Goal: Information Seeking & Learning: Learn about a topic

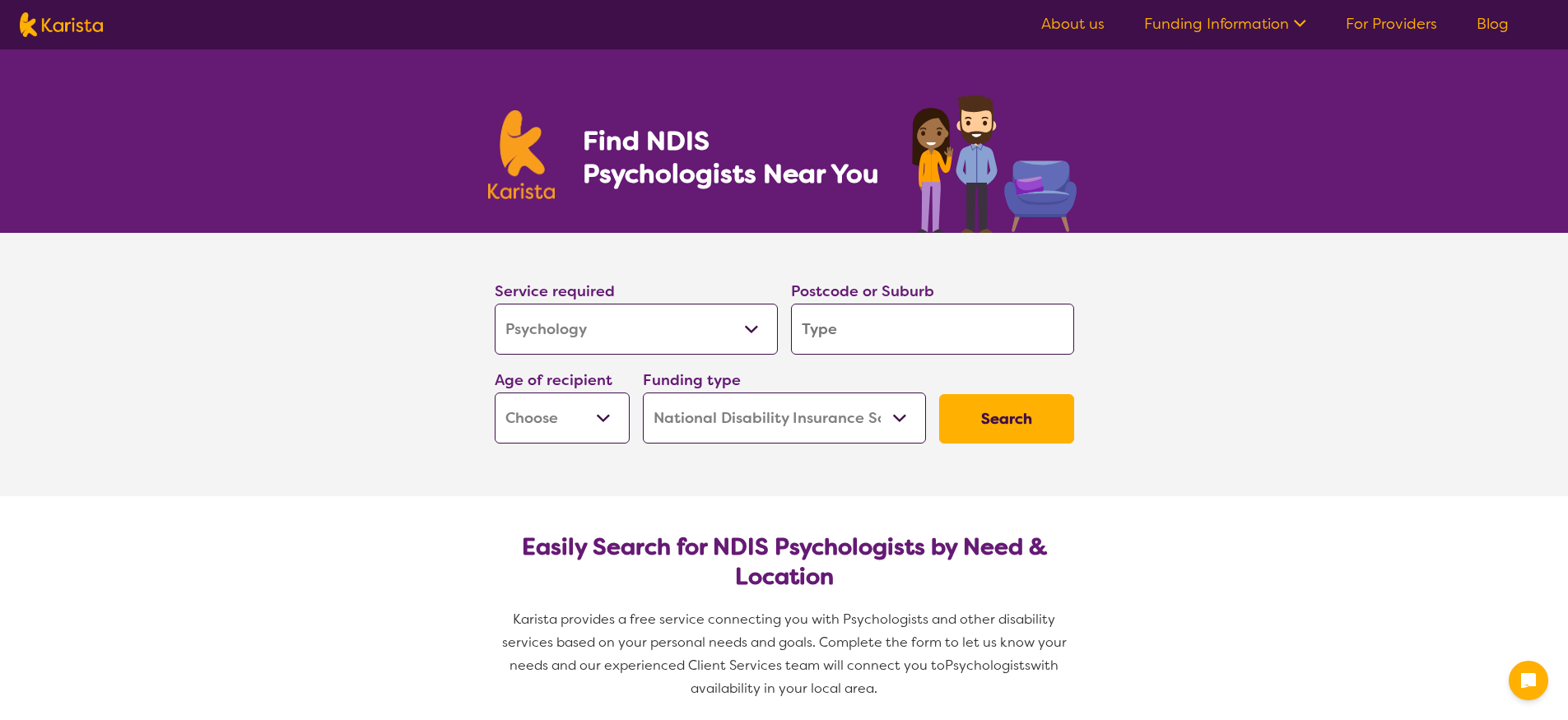
select select "Psychology"
select select "NDIS"
select select "Psychology"
select select "NDIS"
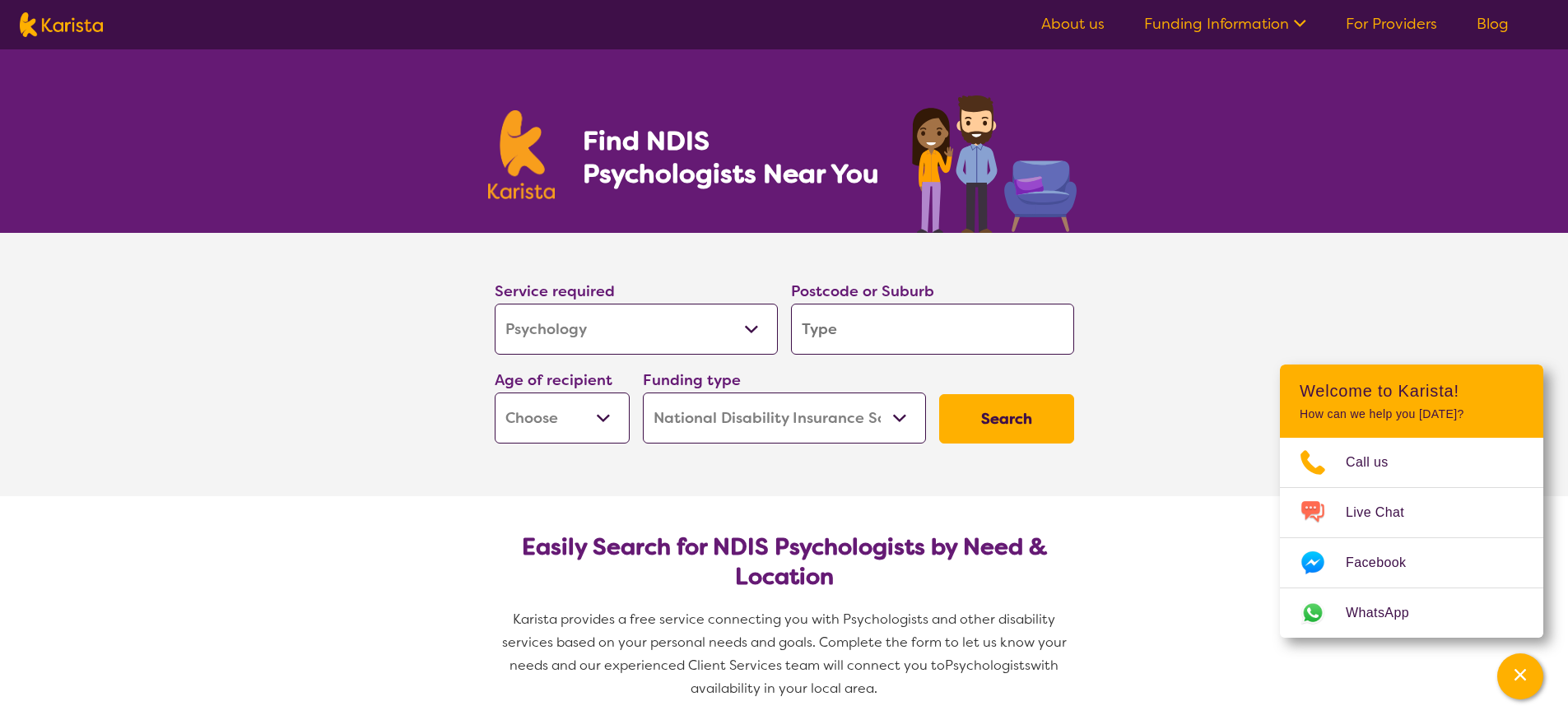
click at [860, 345] on input "search" at bounding box center [932, 329] width 283 height 51
click at [545, 423] on select "Early Childhood - 0 to 9 Child - 10 to 11 Adolescent - 12 to 17 Adult - 18 to 6…" at bounding box center [562, 418] width 135 height 51
select select "EC"
click at [495, 393] on select "Early Childhood - 0 to 9 Child - 10 to 11 Adolescent - 12 to 17 Adult - 18 to 6…" at bounding box center [562, 418] width 135 height 51
select select "EC"
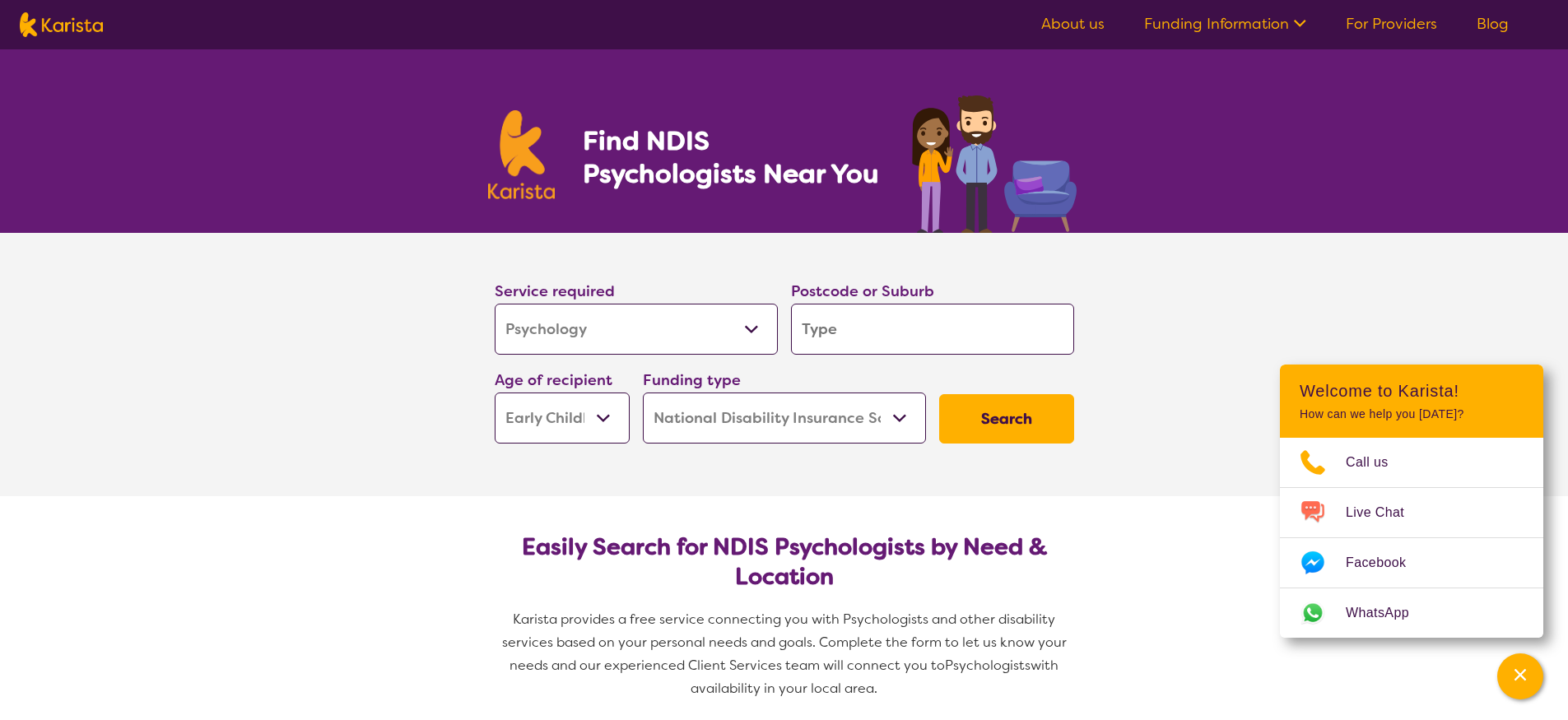
click at [757, 406] on select "Home Care Package (HCP) National Disability Insurance Scheme (NDIS) I don't know" at bounding box center [785, 418] width 283 height 51
select select "i-don-t-know"
click at [643, 393] on select "Home Care Package (HCP) National Disability Insurance Scheme (NDIS) I don't know" at bounding box center [785, 418] width 283 height 51
select select "i-don-t-know"
click at [1006, 429] on button "Search" at bounding box center [1006, 419] width 135 height 49
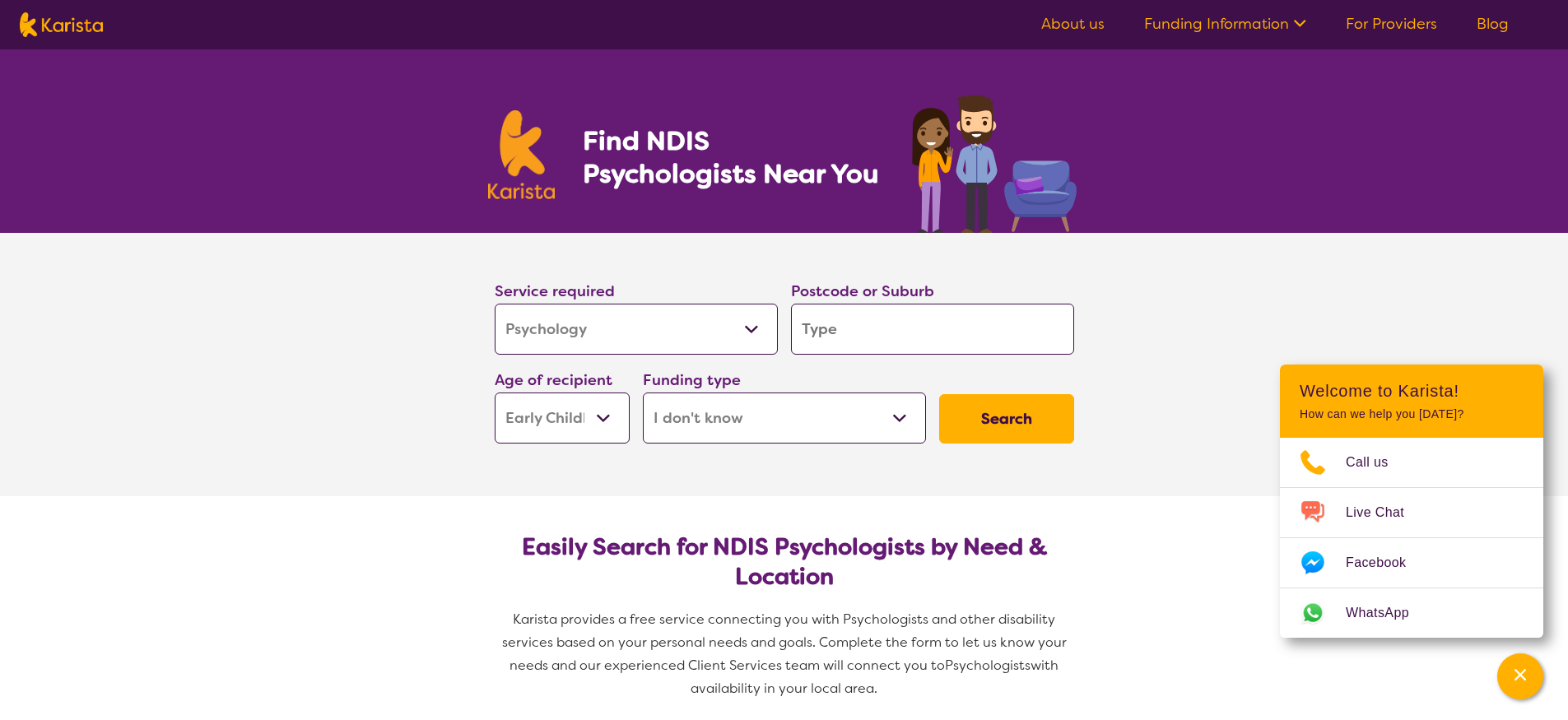
click at [874, 332] on input "search" at bounding box center [932, 329] width 283 height 51
type input "2830"
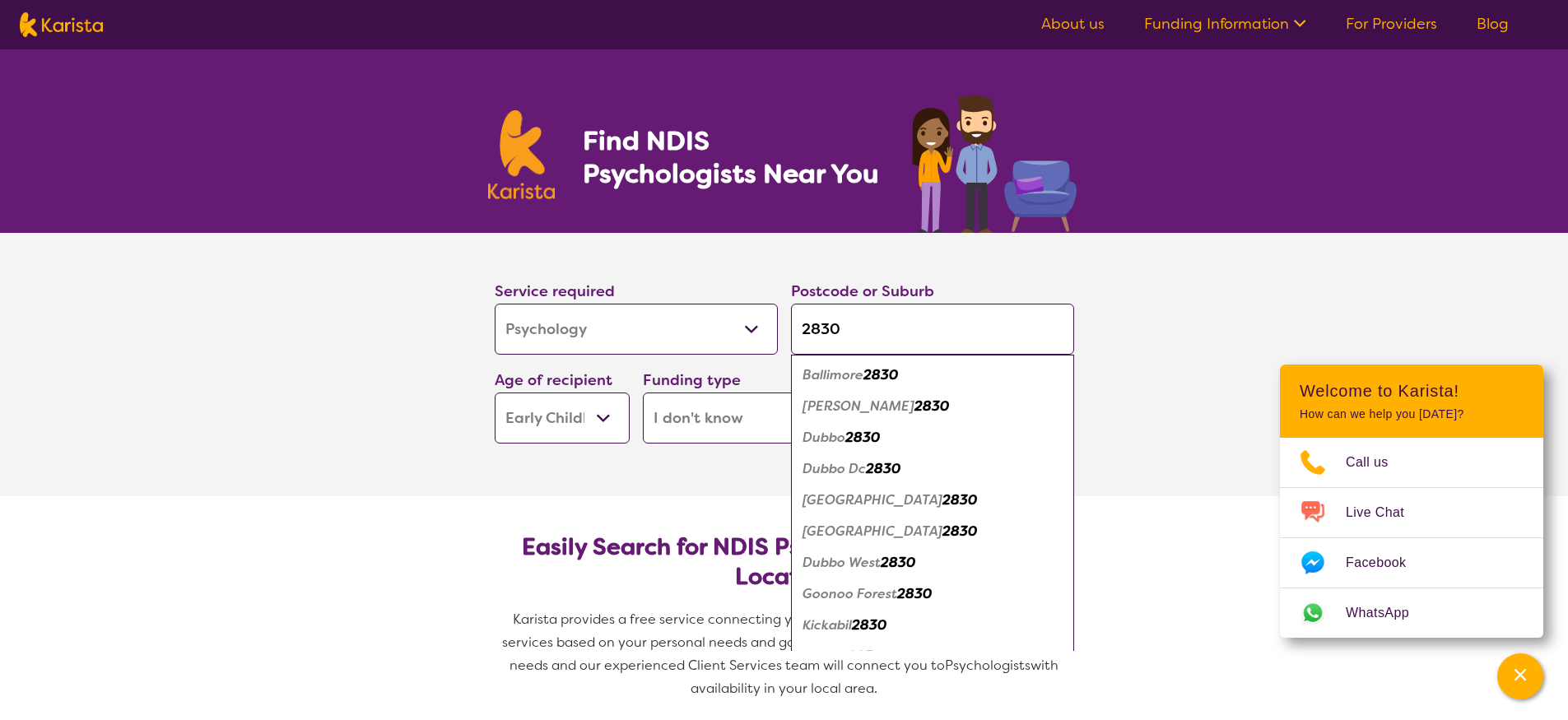
click at [1010, 419] on div "[PERSON_NAME] 2830" at bounding box center [932, 406] width 266 height 31
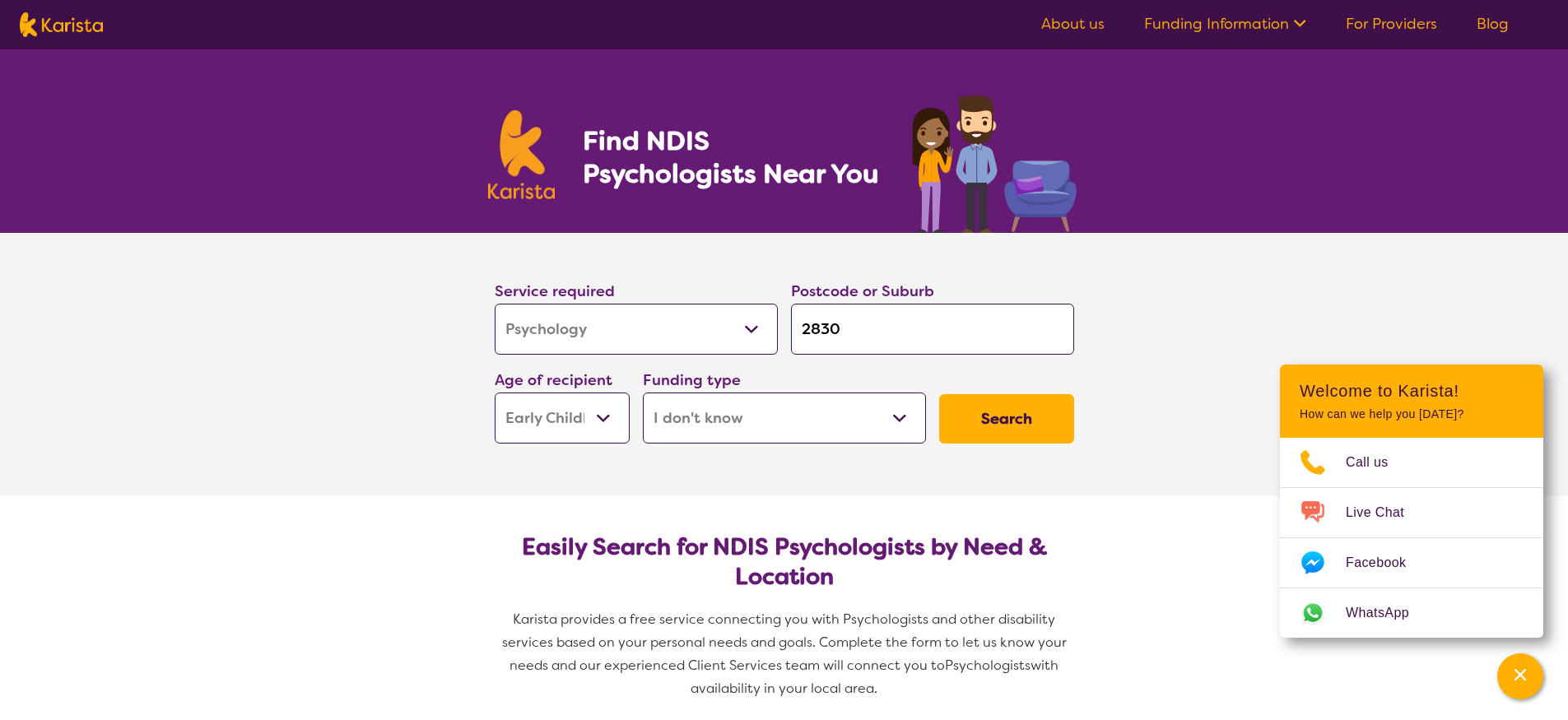
click at [695, 335] on select "Allied Health Assistant Assessment ([MEDICAL_DATA] or [MEDICAL_DATA]) Behaviour…" at bounding box center [637, 329] width 283 height 51
click at [1014, 422] on button "Search" at bounding box center [1006, 419] width 135 height 49
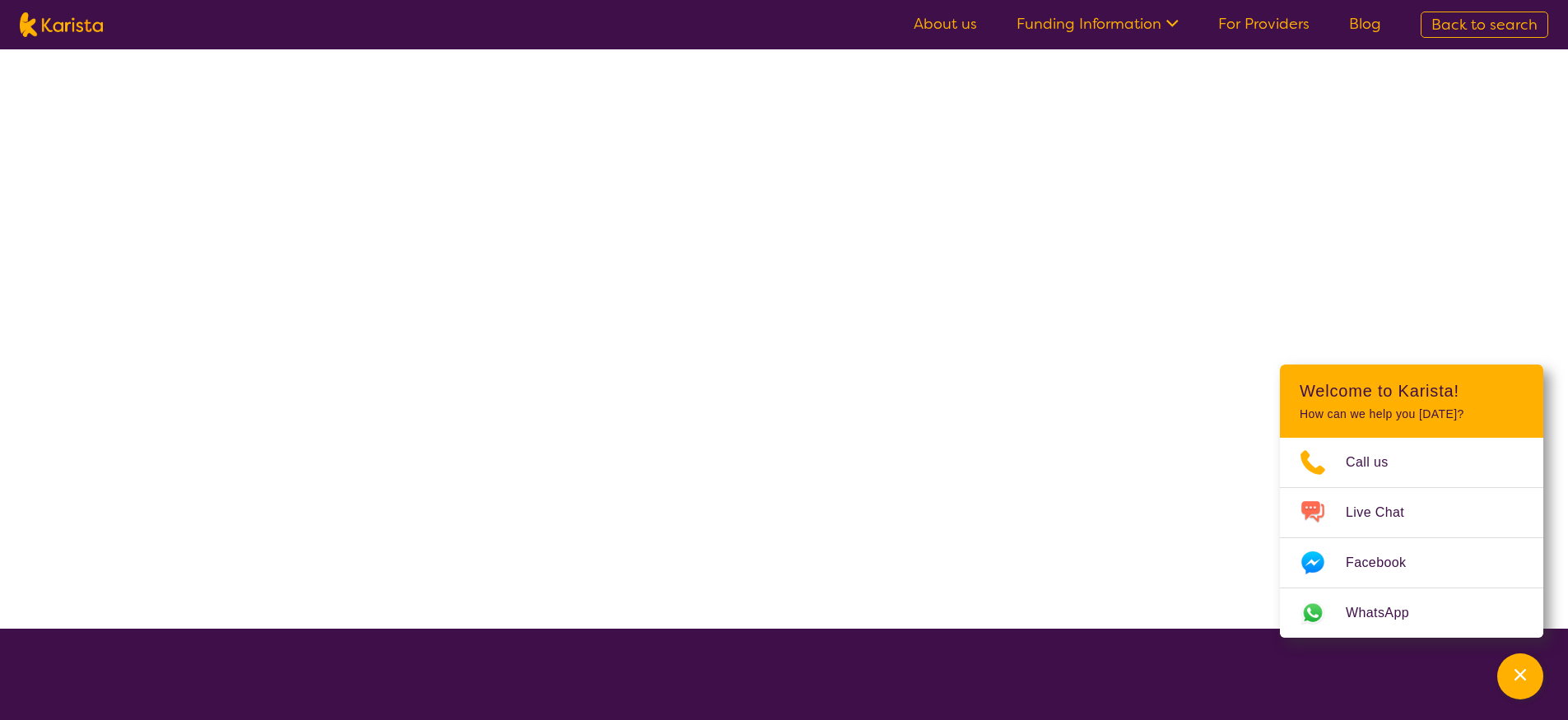
select select "Psychology"
select select "EC"
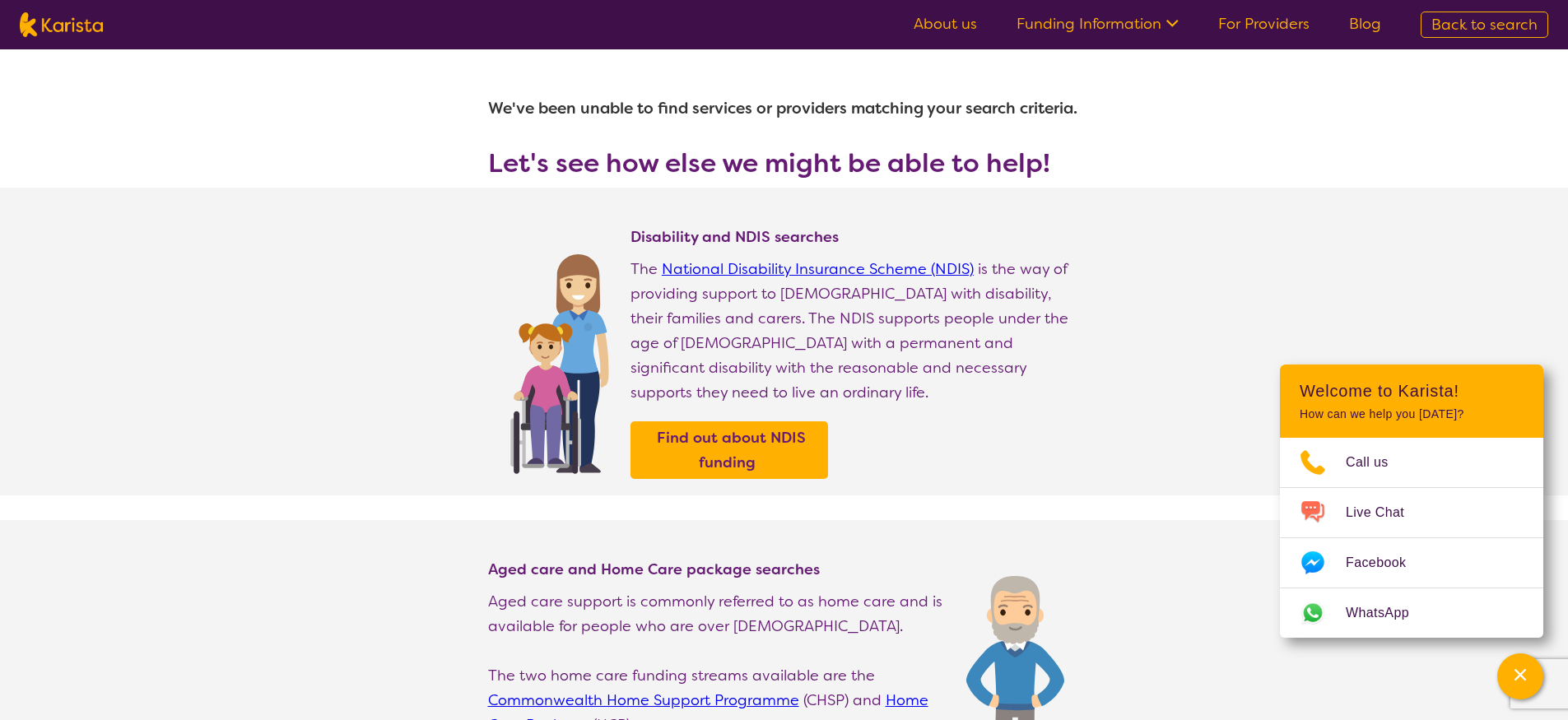
select select "Psychology"
select select "EC"
select select "NDIS"
select select "Psychology"
select select "EC"
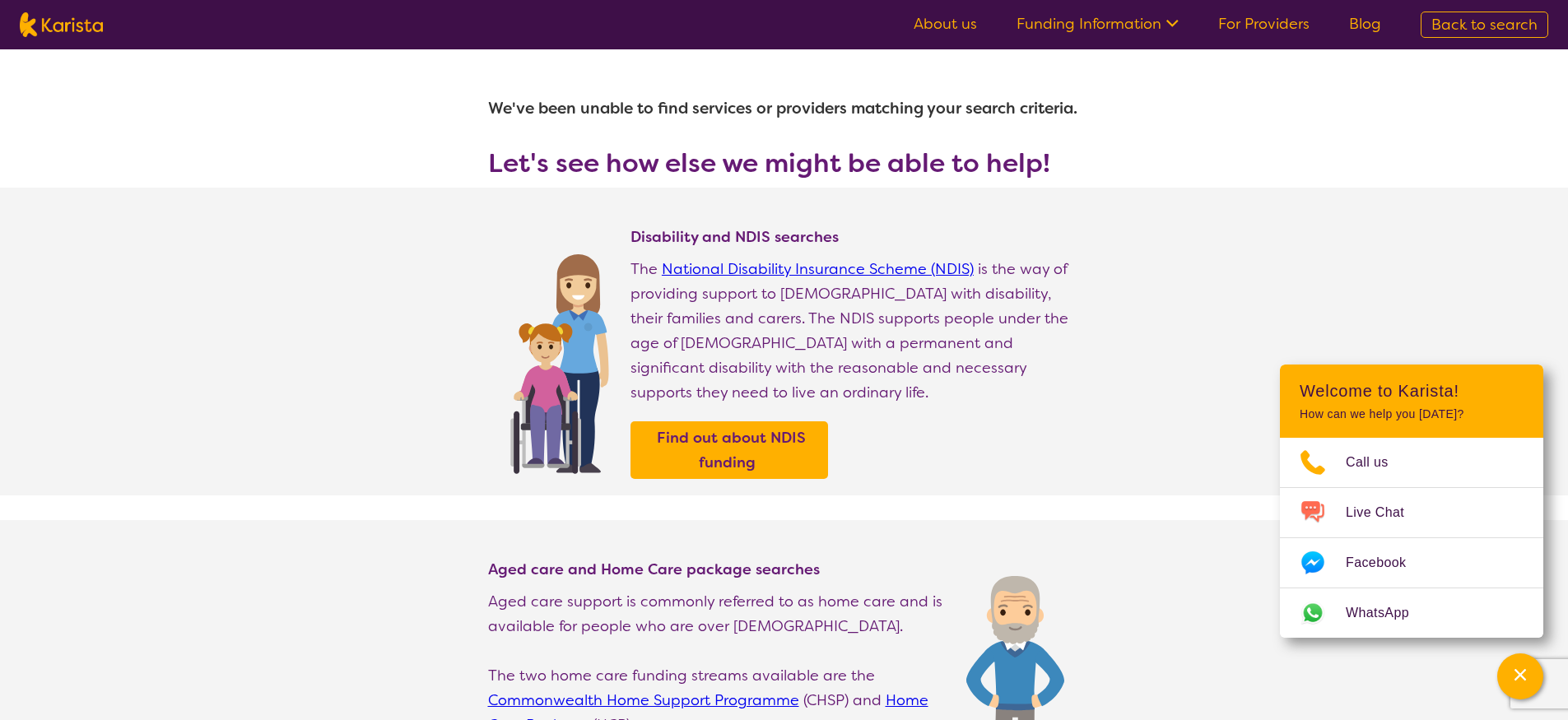
select select "NDIS"
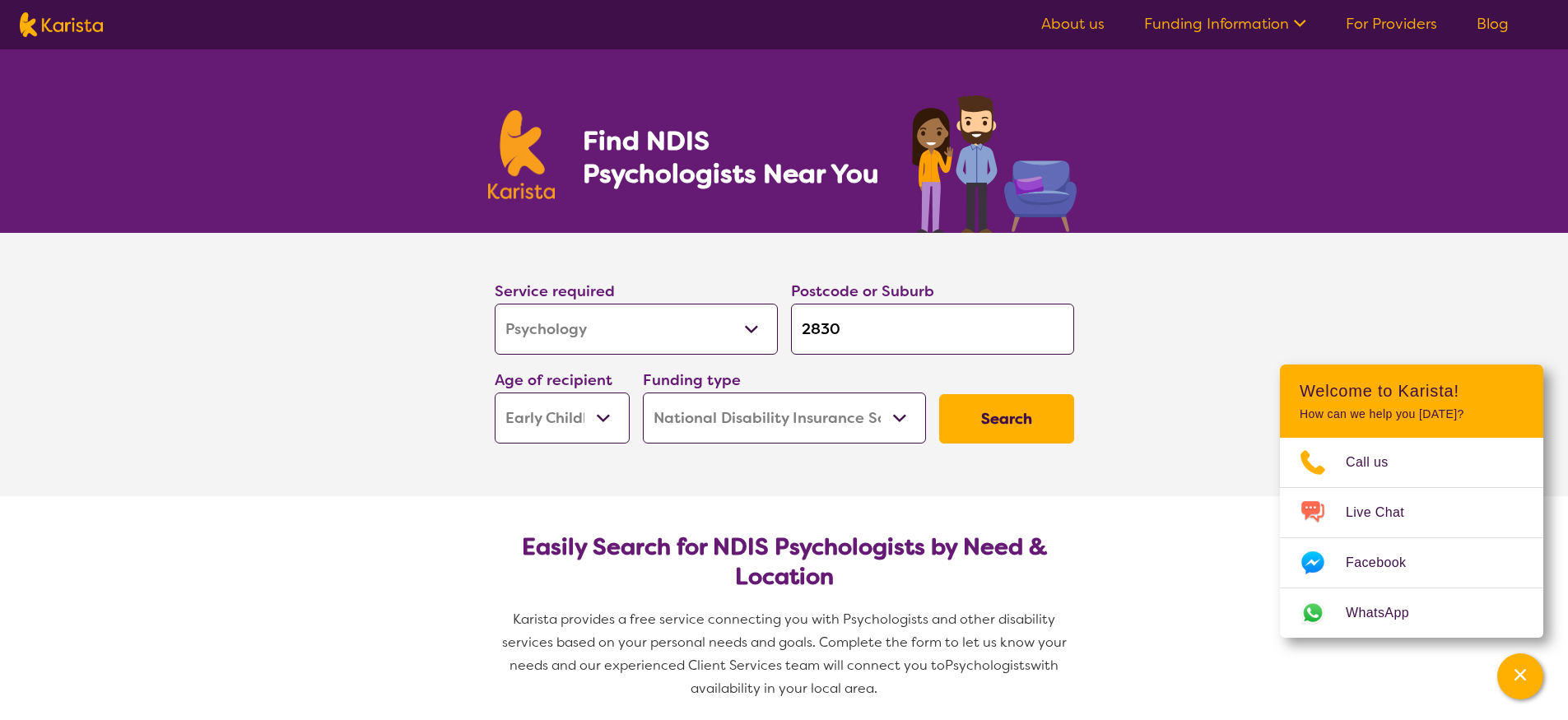
click at [633, 337] on select "Allied Health Assistant Assessment ([MEDICAL_DATA] or [MEDICAL_DATA]) Behaviour…" at bounding box center [637, 329] width 283 height 51
select select "Dietitian"
click at [495, 304] on select "Allied Health Assistant Assessment ([MEDICAL_DATA] or [MEDICAL_DATA]) Behaviour…" at bounding box center [637, 329] width 283 height 51
select select "Dietitian"
click at [1016, 434] on button "Search" at bounding box center [1006, 419] width 135 height 49
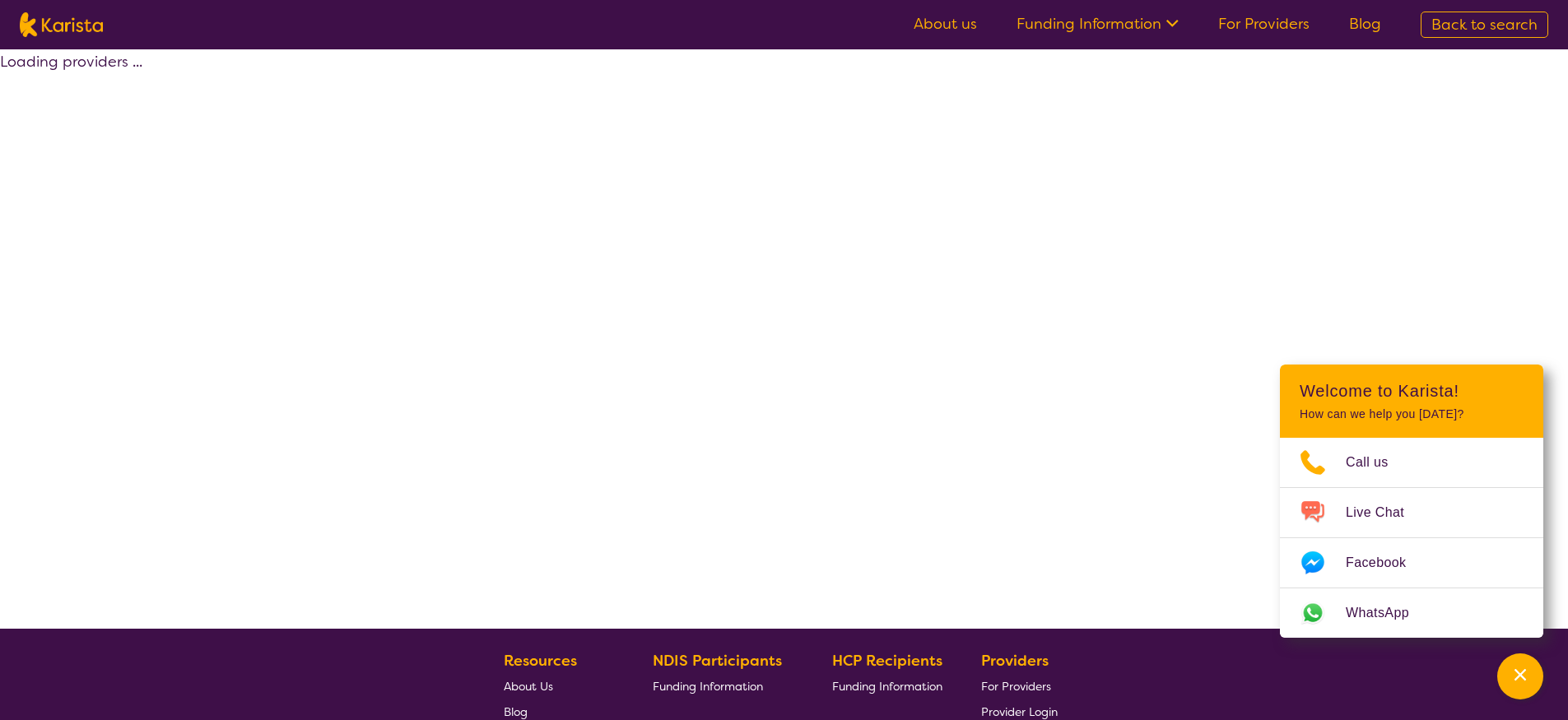
select select "by_score"
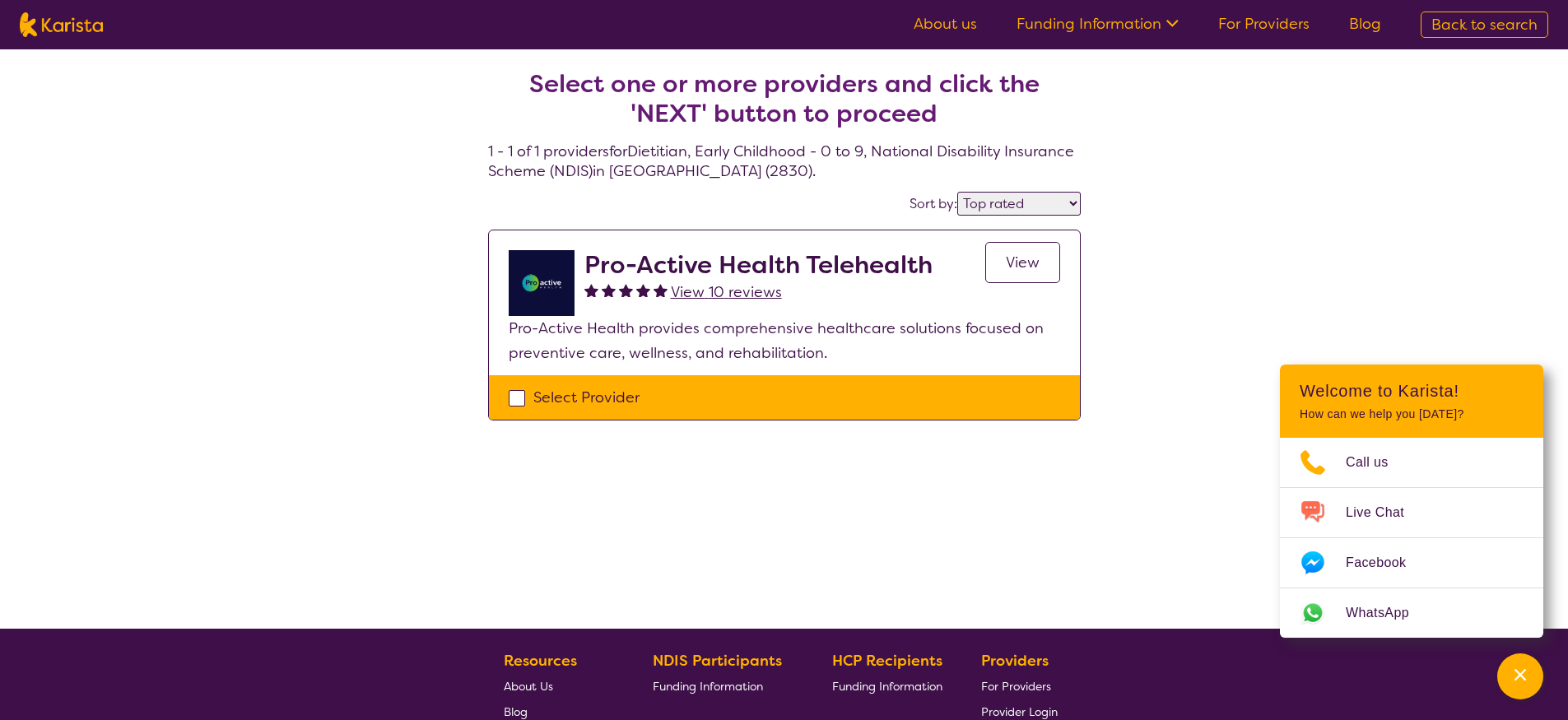
select select "Psychology"
select select "EC"
select select "NDIS"
select select "Psychology"
select select "EC"
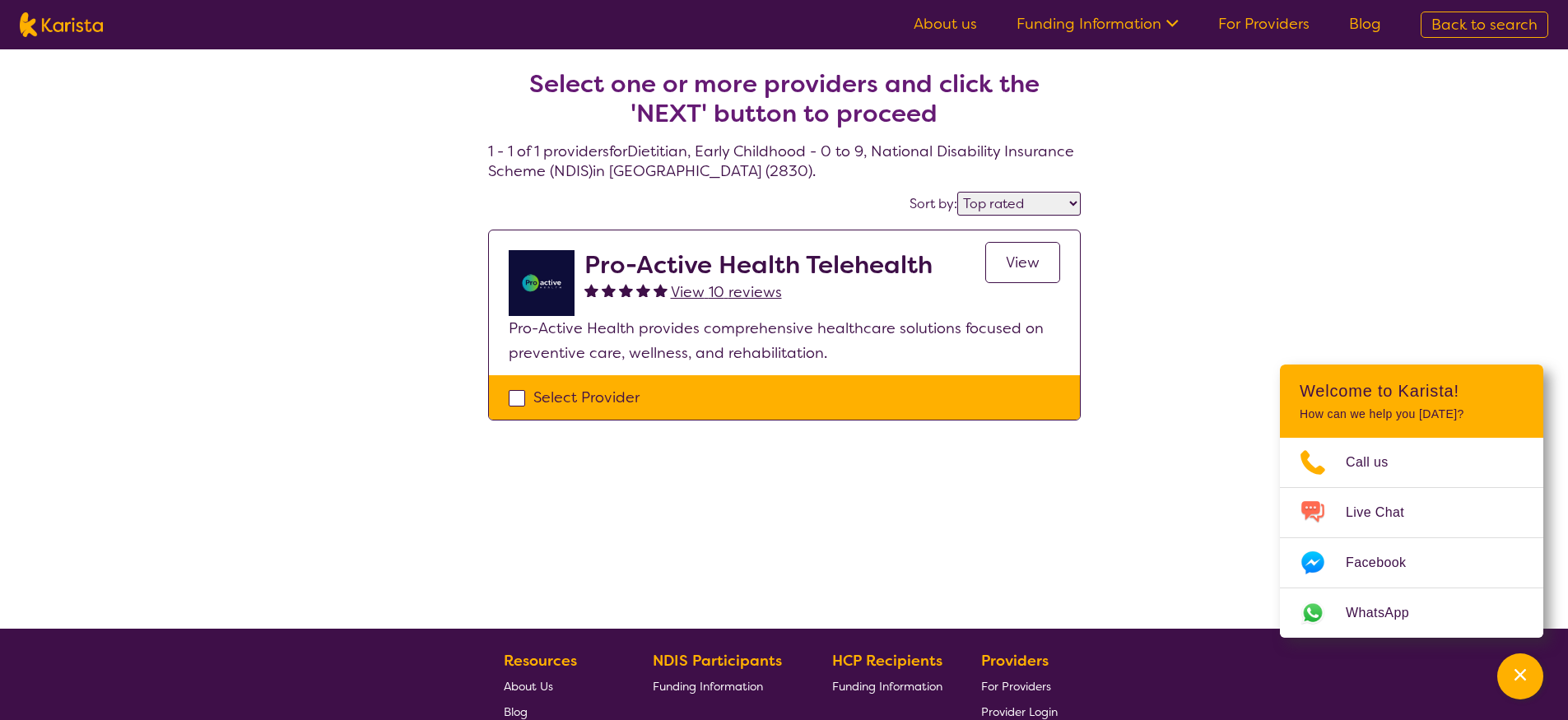
select select "NDIS"
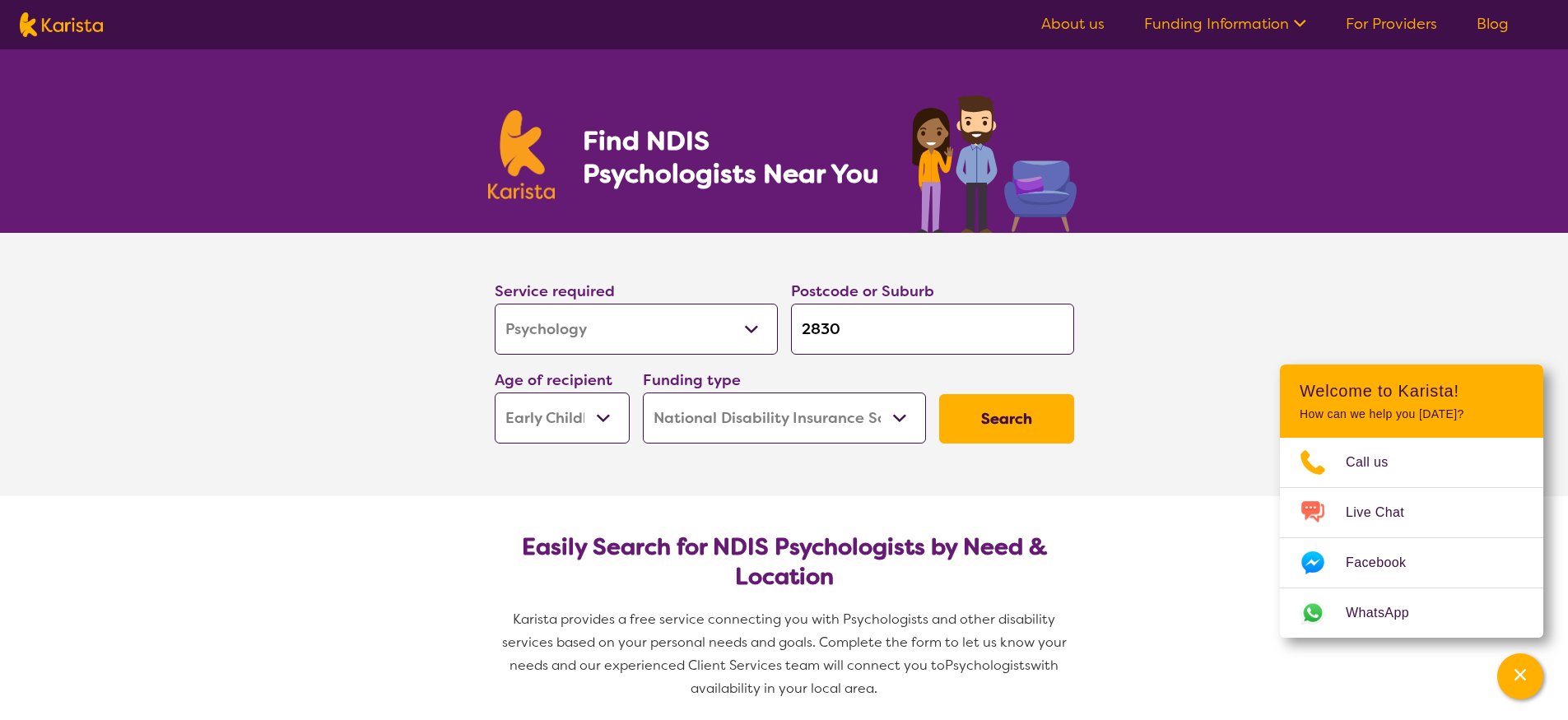
click at [755, 425] on select "Home Care Package (HCP) National Disability Insurance Scheme (NDIS) I don't know" at bounding box center [785, 418] width 283 height 51
select select "i-don-t-know"
click at [643, 393] on select "Home Care Package (HCP) National Disability Insurance Scheme (NDIS) I don't know" at bounding box center [785, 418] width 283 height 51
select select "i-don-t-know"
click at [993, 411] on button "Search" at bounding box center [1006, 419] width 135 height 49
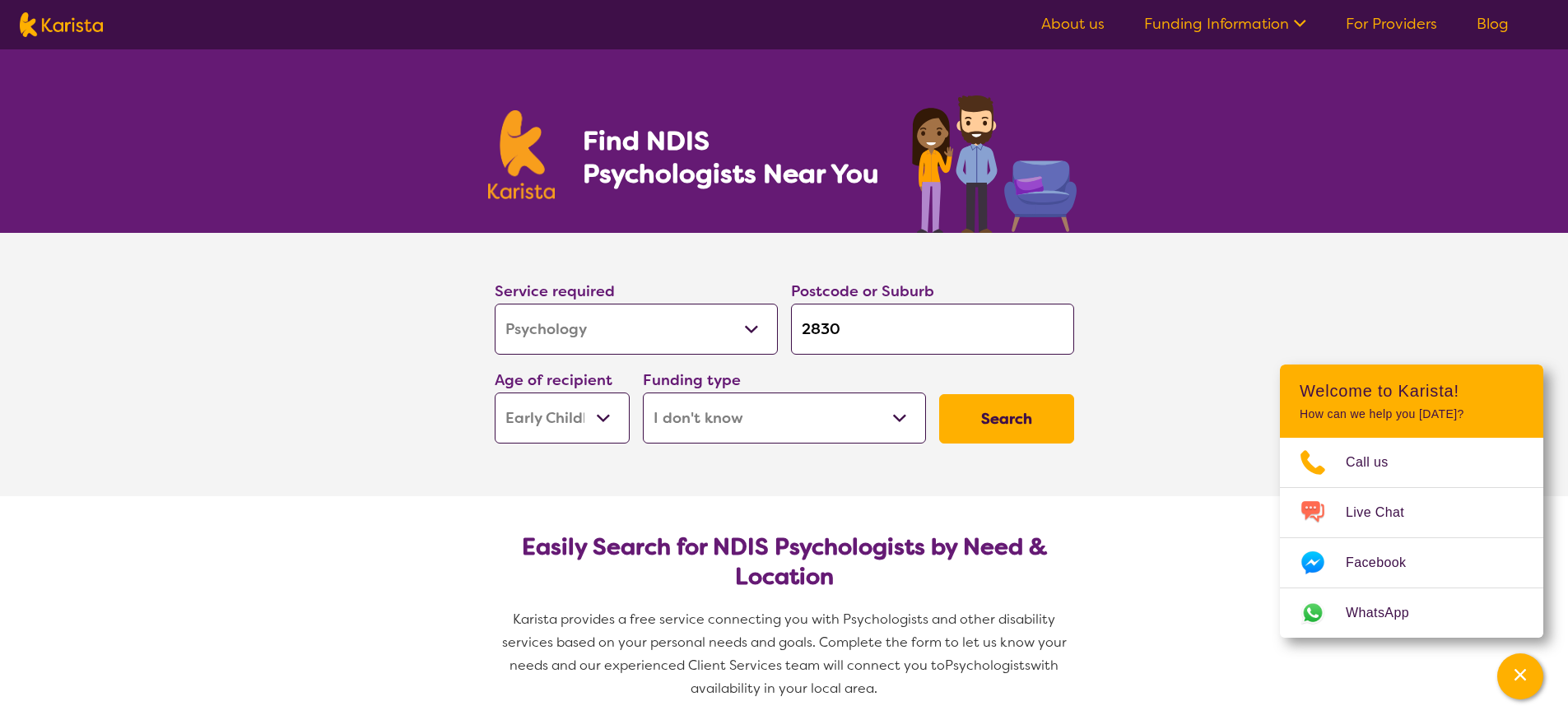
select select "Psychology"
select select "EC"
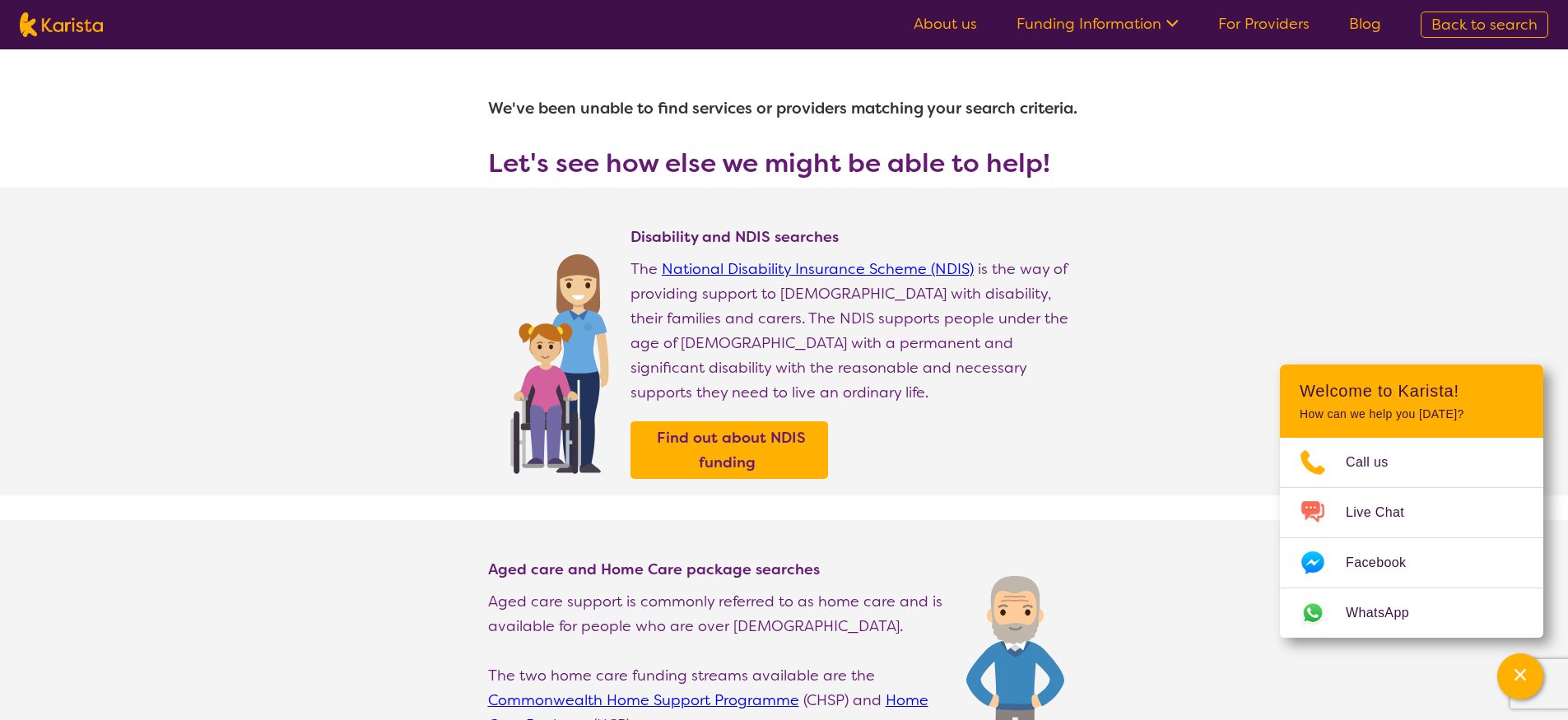
select select "Psychology"
select select "EC"
select select "NDIS"
select select "Psychology"
select select "EC"
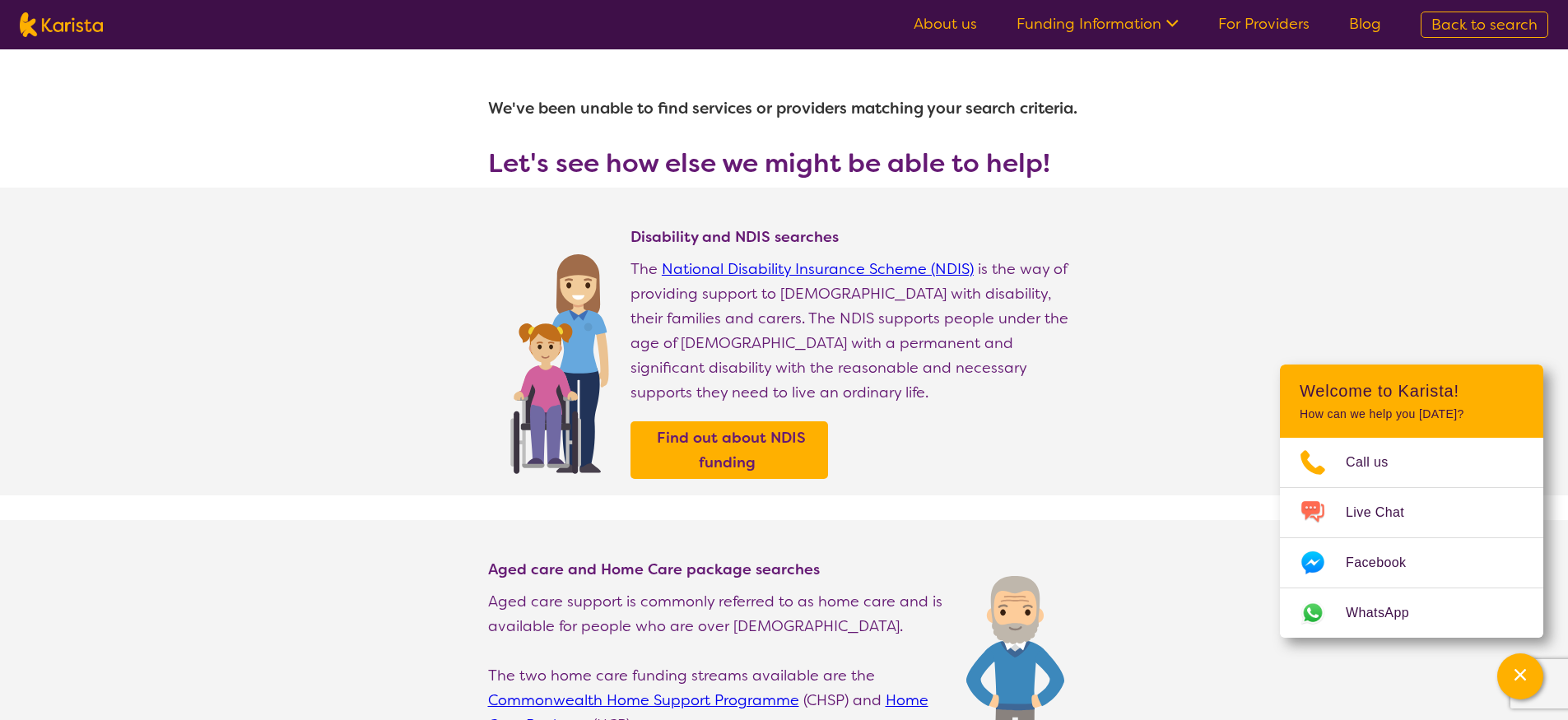
select select "NDIS"
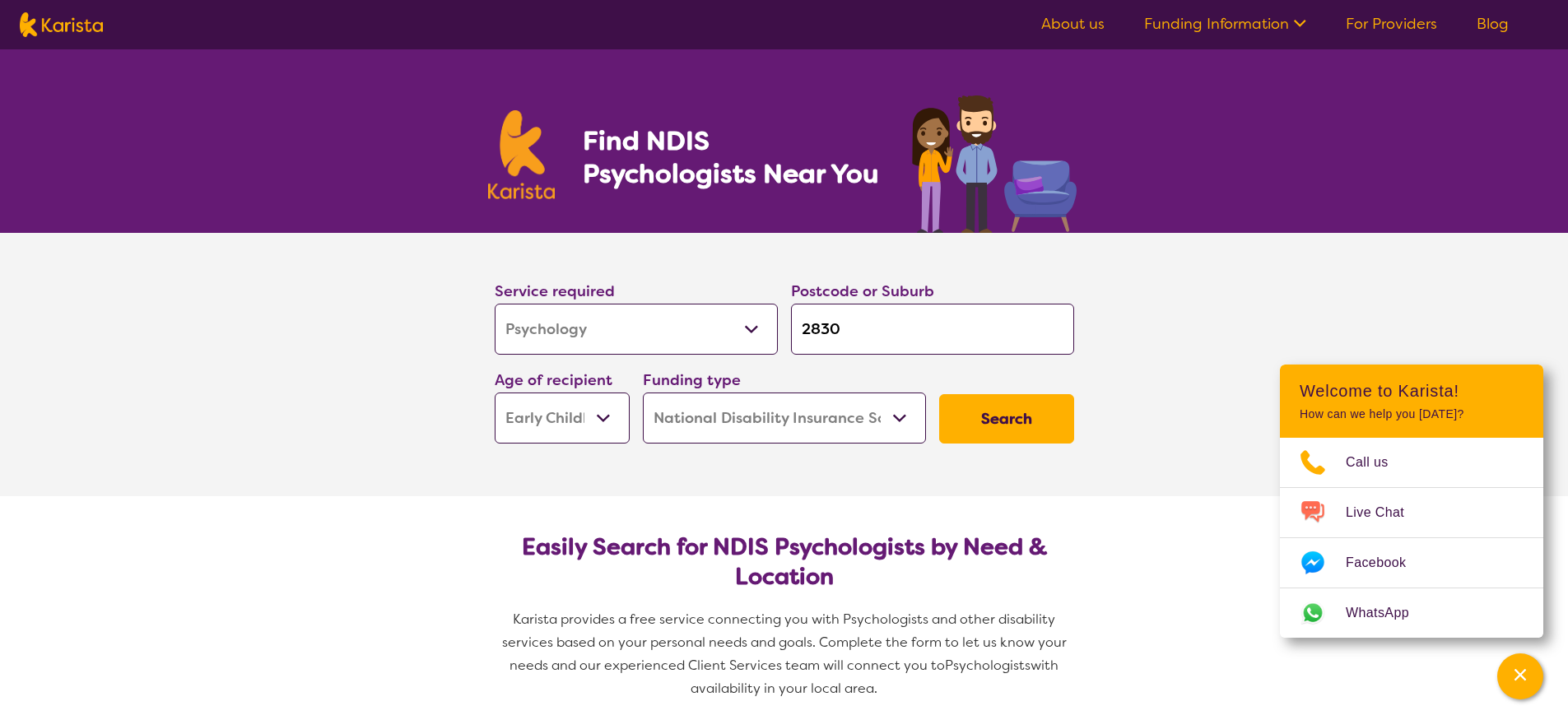
drag, startPoint x: 624, startPoint y: 325, endPoint x: 630, endPoint y: 334, distance: 10.8
click at [624, 325] on select "Allied Health Assistant Assessment ([MEDICAL_DATA] or [MEDICAL_DATA]) Behaviour…" at bounding box center [637, 329] width 283 height 51
select select "Dietitian"
click at [495, 304] on select "Allied Health Assistant Assessment ([MEDICAL_DATA] or [MEDICAL_DATA]) Behaviour…" at bounding box center [637, 329] width 283 height 51
select select "Dietitian"
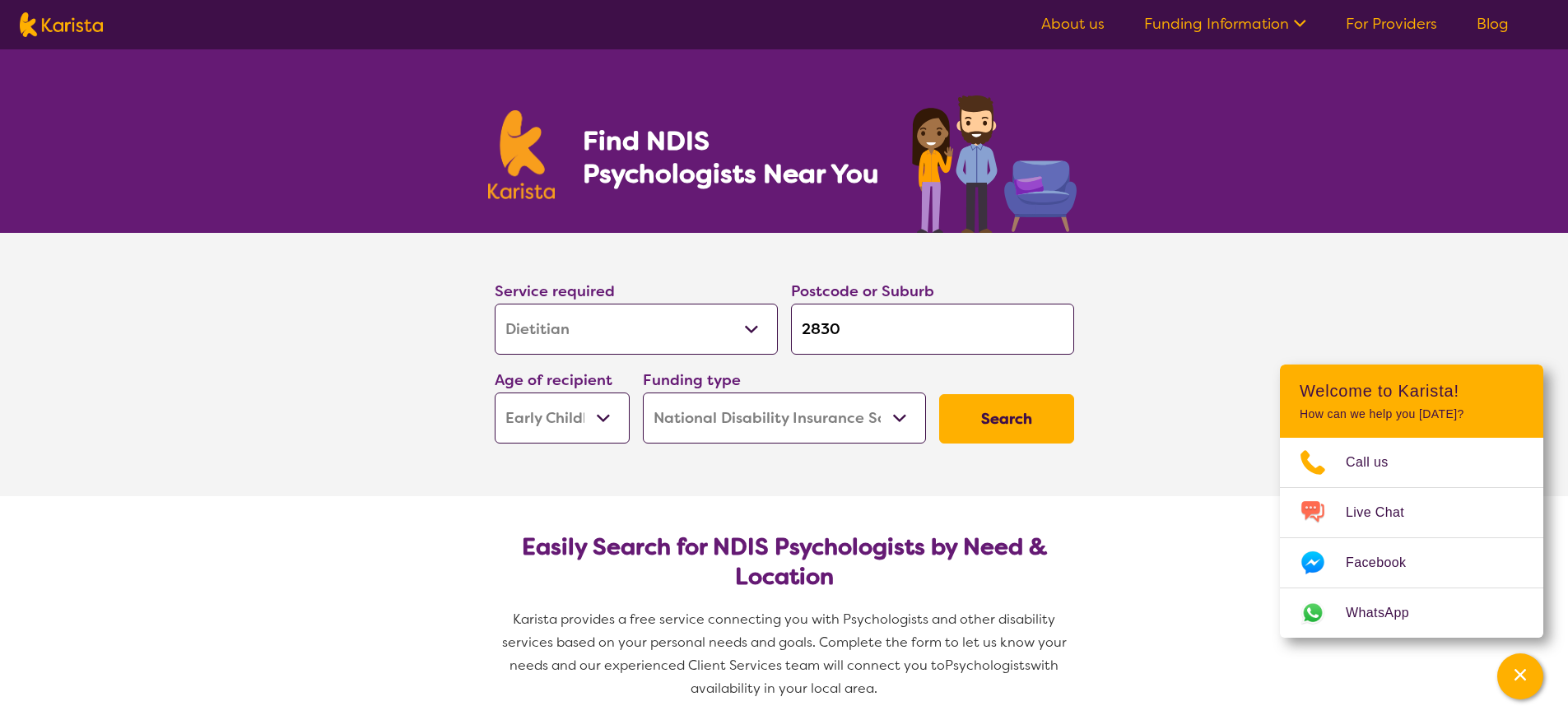
click at [854, 414] on select "Home Care Package (HCP) National Disability Insurance Scheme (NDIS) I don't know" at bounding box center [785, 418] width 283 height 51
select select "i-don-t-know"
click at [643, 393] on select "Home Care Package (HCP) National Disability Insurance Scheme (NDIS) I don't know" at bounding box center [785, 418] width 283 height 51
select select "i-don-t-know"
click at [985, 420] on button "Search" at bounding box center [1006, 419] width 135 height 49
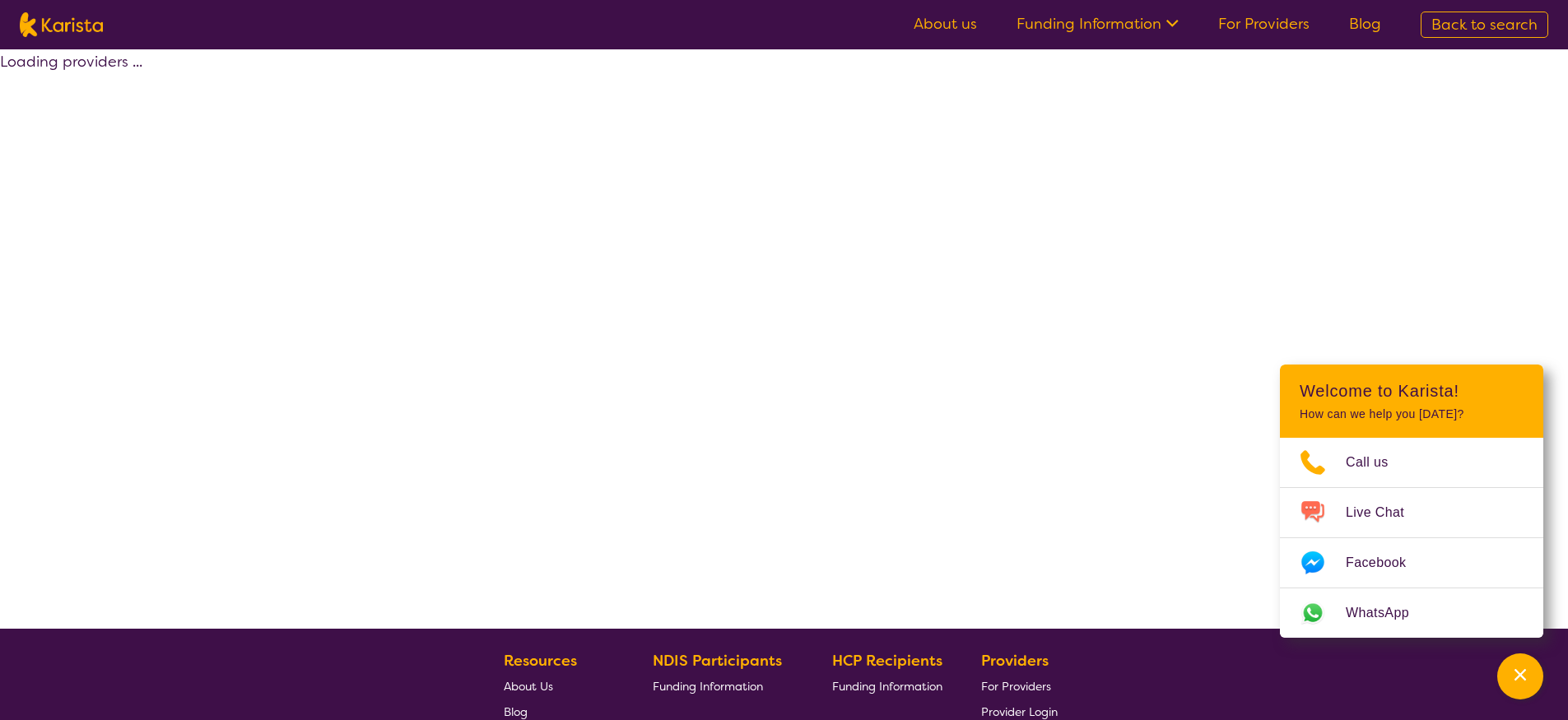
select select "Dietitian"
select select "EC"
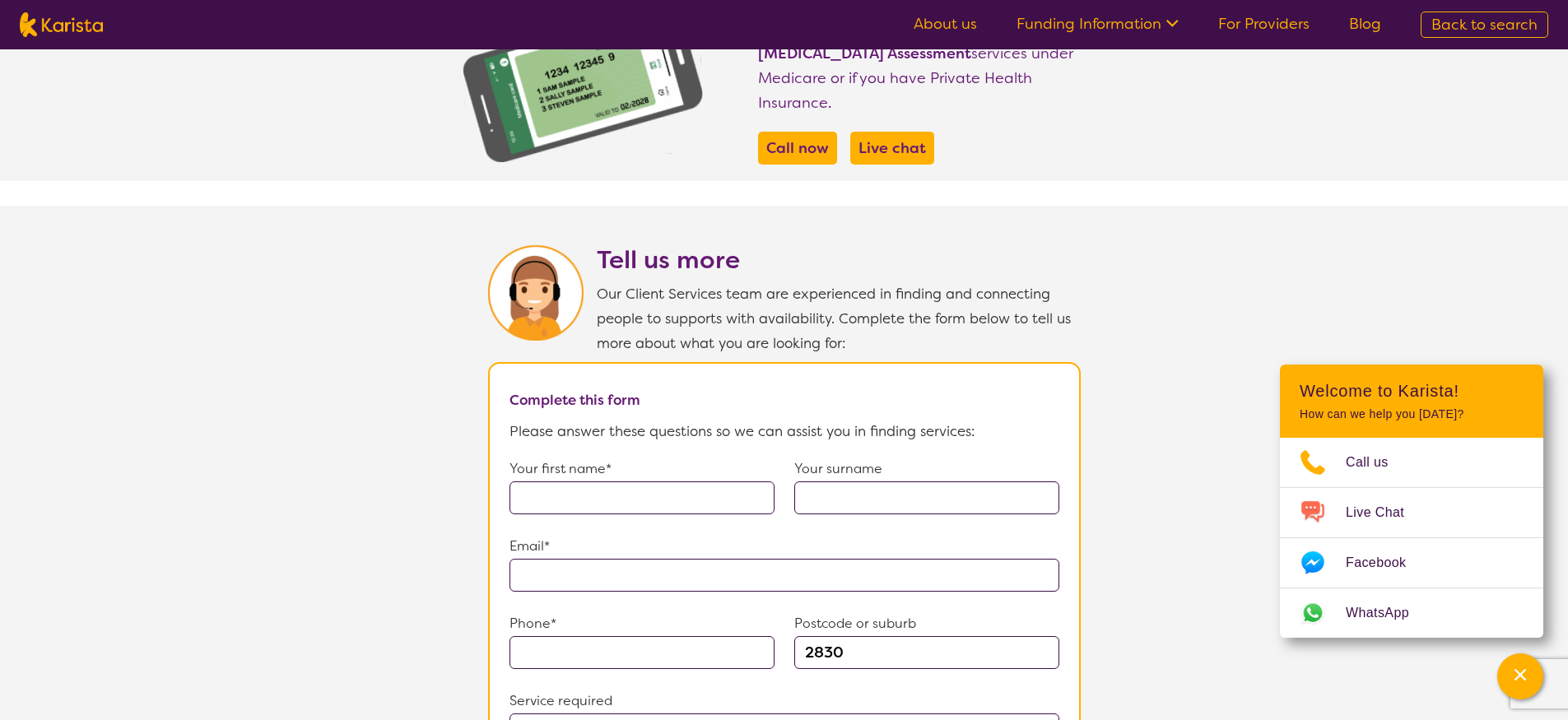
scroll to position [987, 0]
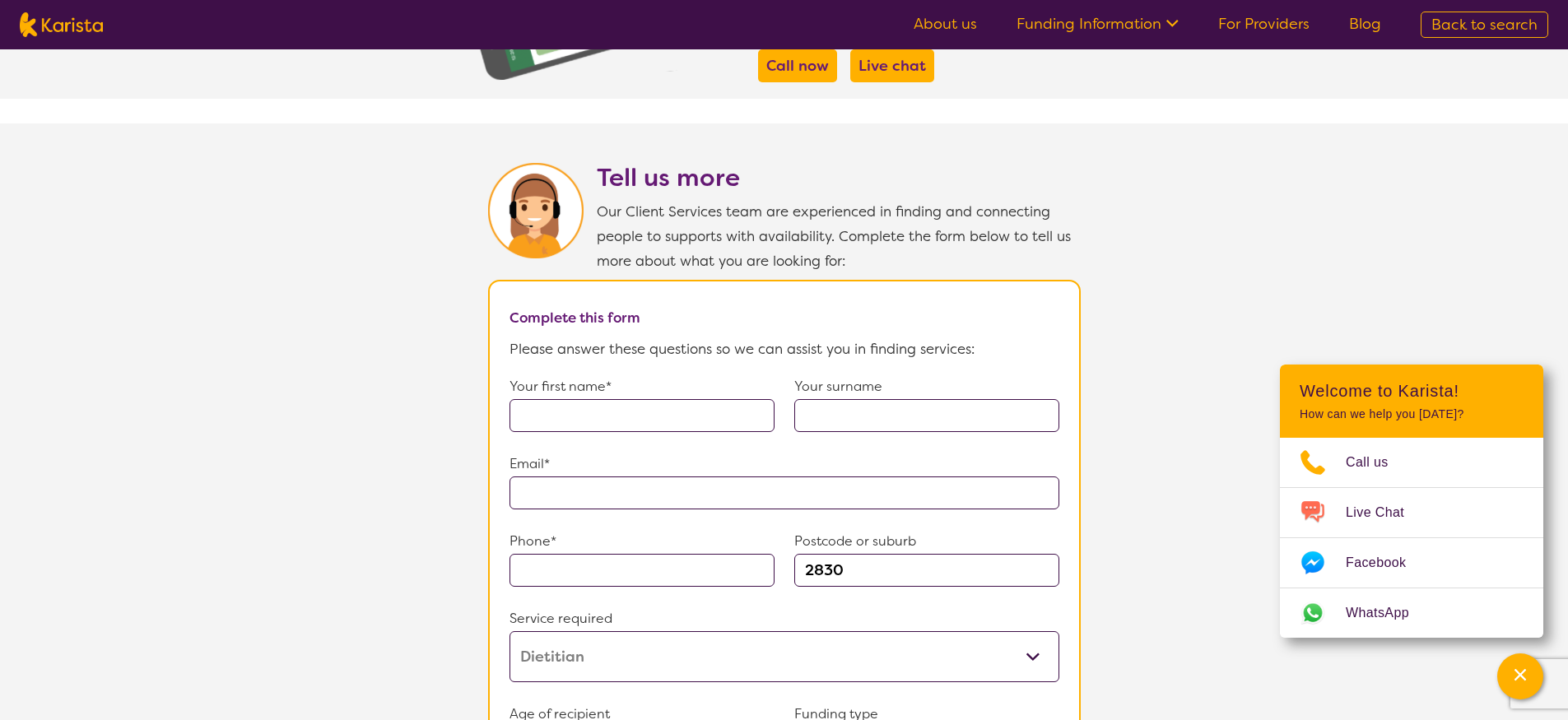
select select "Psychology"
select select "EC"
select select "NDIS"
select select "Psychology"
select select "EC"
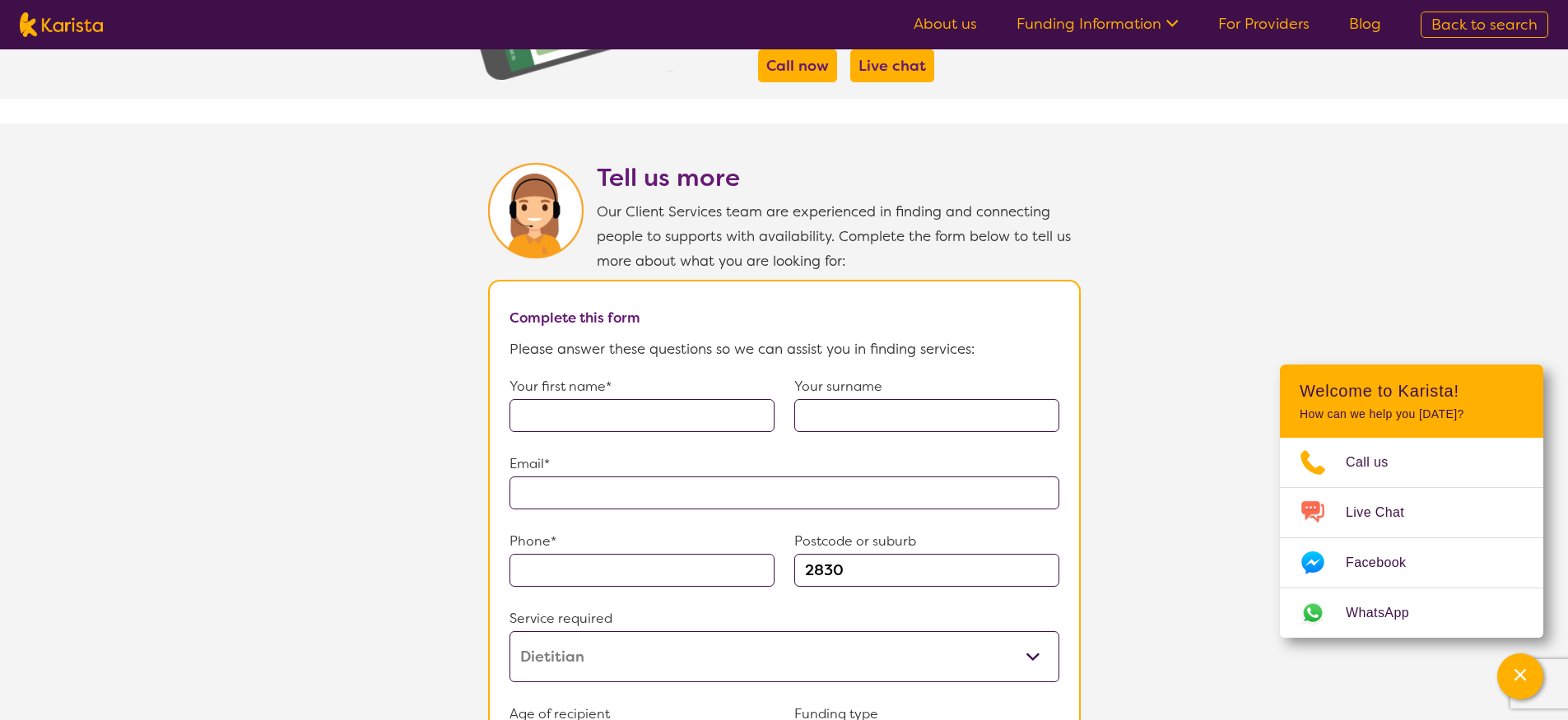
select select "NDIS"
